Goal: Navigation & Orientation: Find specific page/section

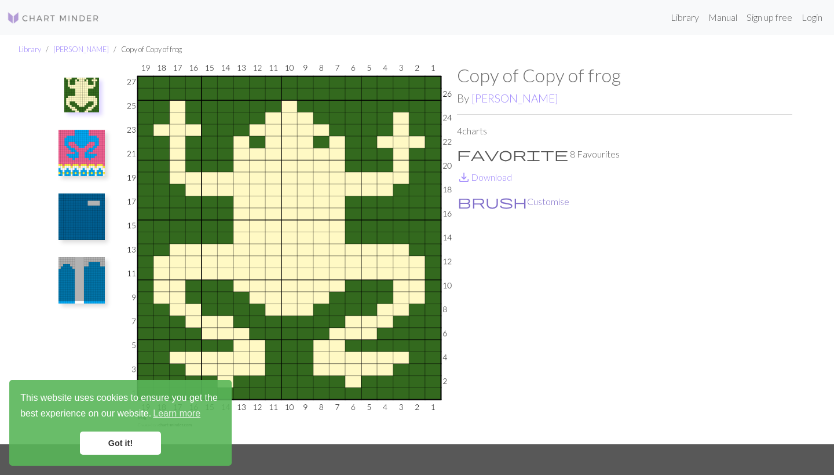
click at [494, 201] on button "brush Customise" at bounding box center [513, 201] width 113 height 15
click at [116, 445] on link "Got it!" at bounding box center [120, 442] width 81 height 23
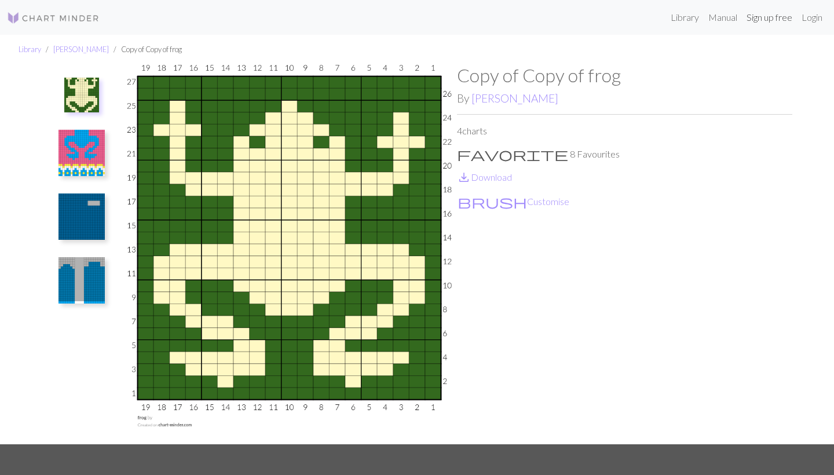
click at [769, 16] on link "Sign up free" at bounding box center [769, 17] width 55 height 23
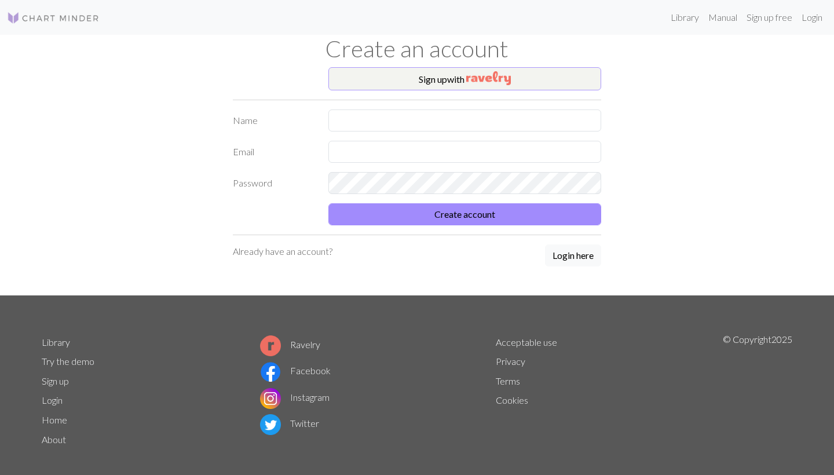
click at [463, 74] on button "Sign up with" at bounding box center [464, 78] width 273 height 23
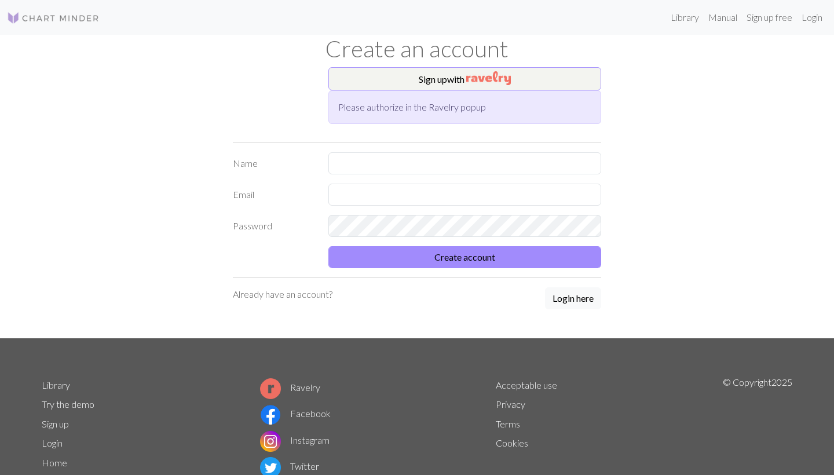
click at [524, 78] on button "Sign up with" at bounding box center [464, 78] width 273 height 23
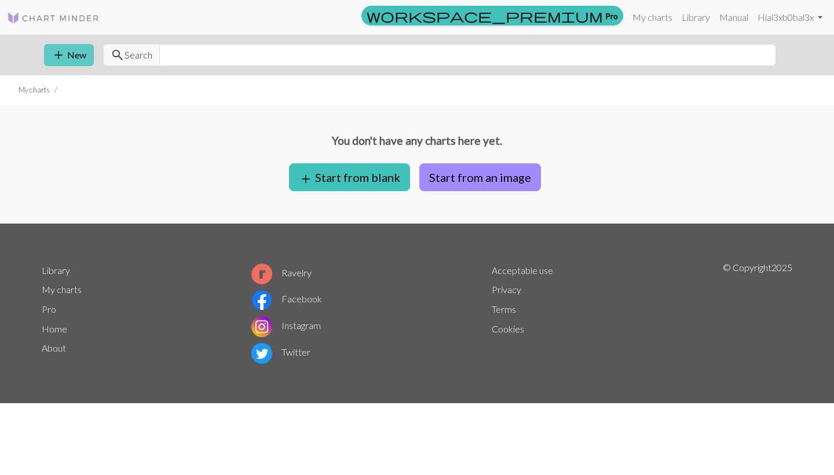
click at [88, 57] on button "add New" at bounding box center [69, 55] width 50 height 22
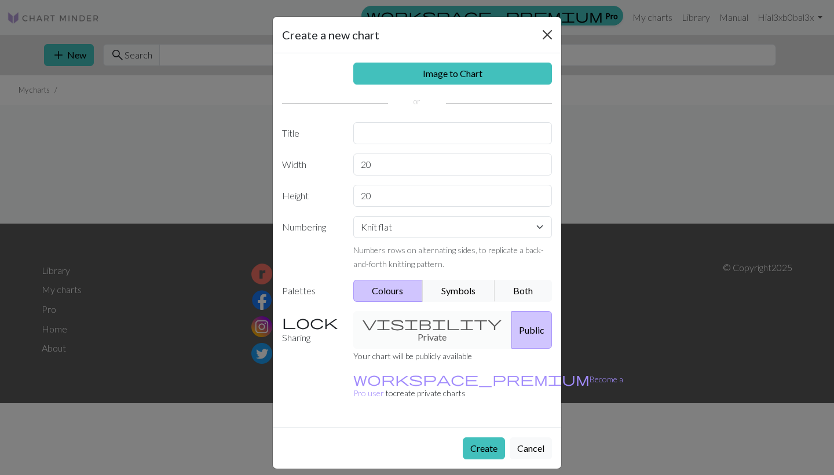
click at [542, 32] on button "Close" at bounding box center [547, 34] width 19 height 19
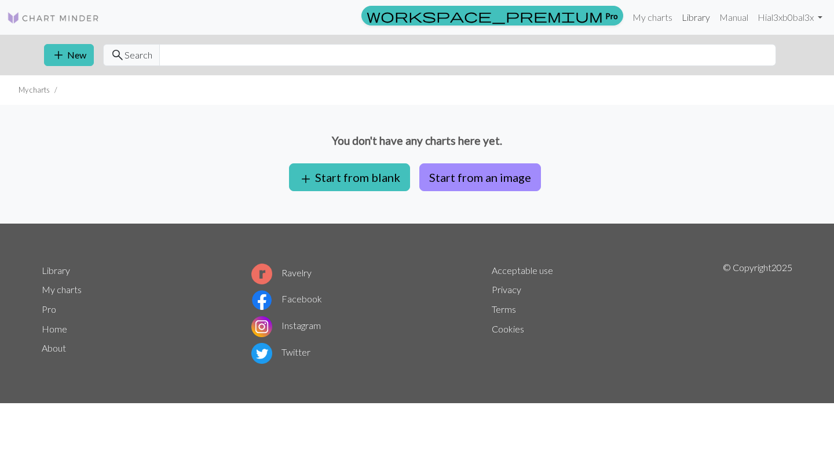
click at [693, 17] on link "Library" at bounding box center [696, 17] width 38 height 23
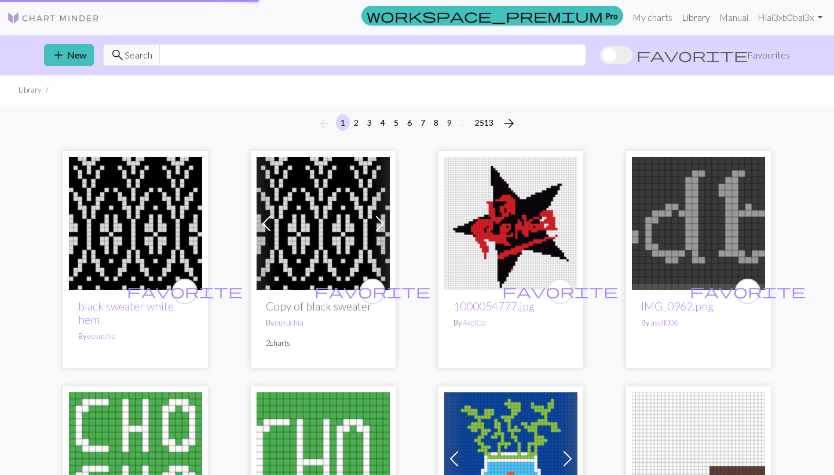
click at [691, 16] on link "Library" at bounding box center [696, 17] width 38 height 23
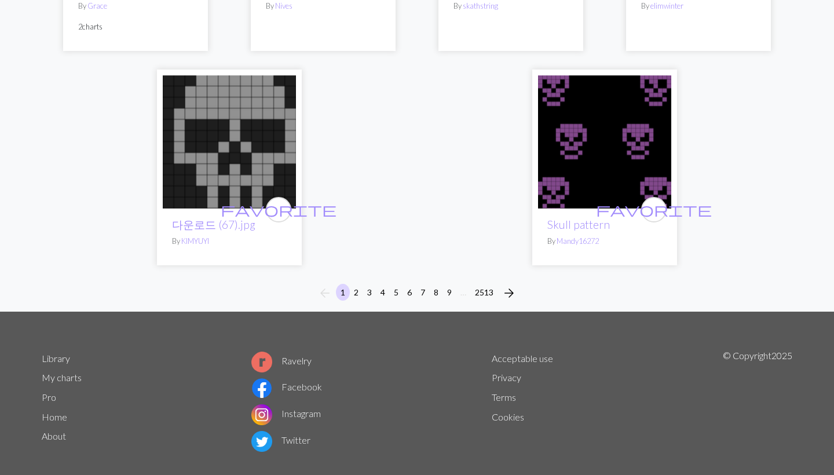
scroll to position [2907, 0]
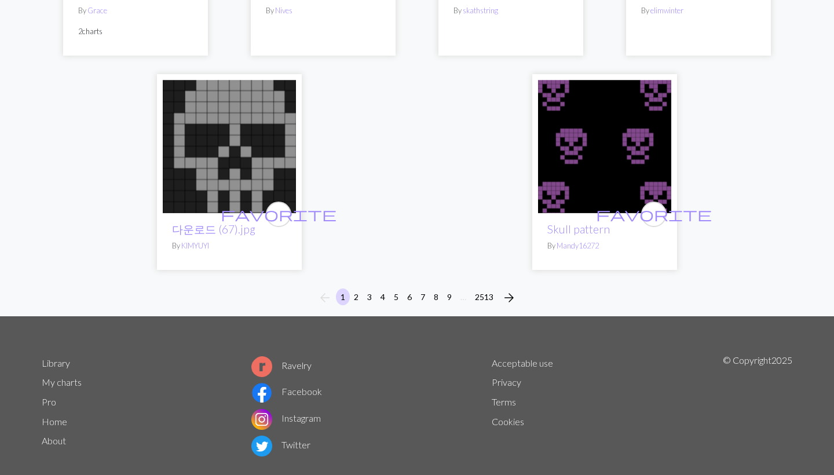
click at [226, 128] on img at bounding box center [229, 146] width 133 height 133
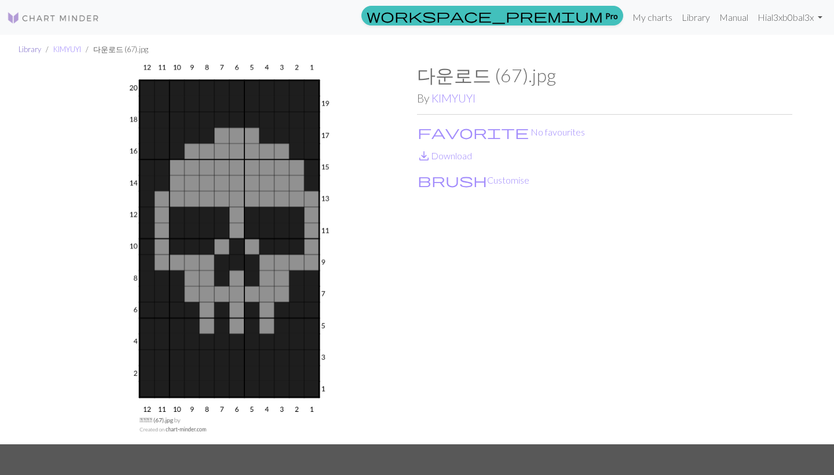
click at [32, 48] on link "Library" at bounding box center [30, 49] width 23 height 9
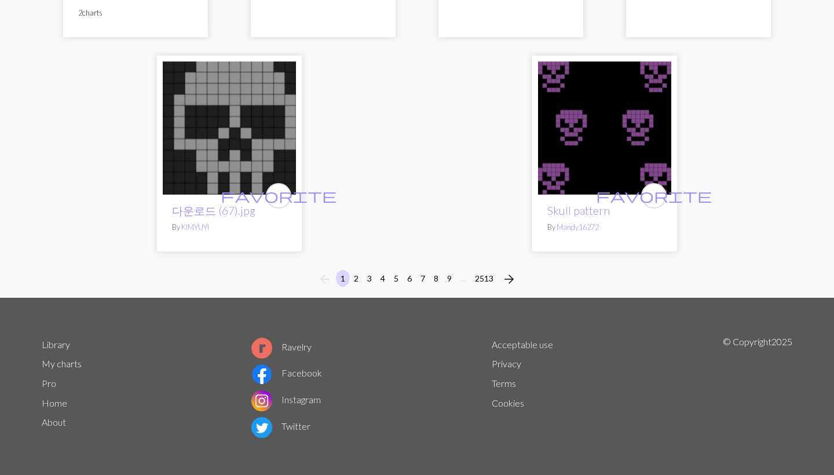
scroll to position [2924, 0]
